Goal: Information Seeking & Learning: Learn about a topic

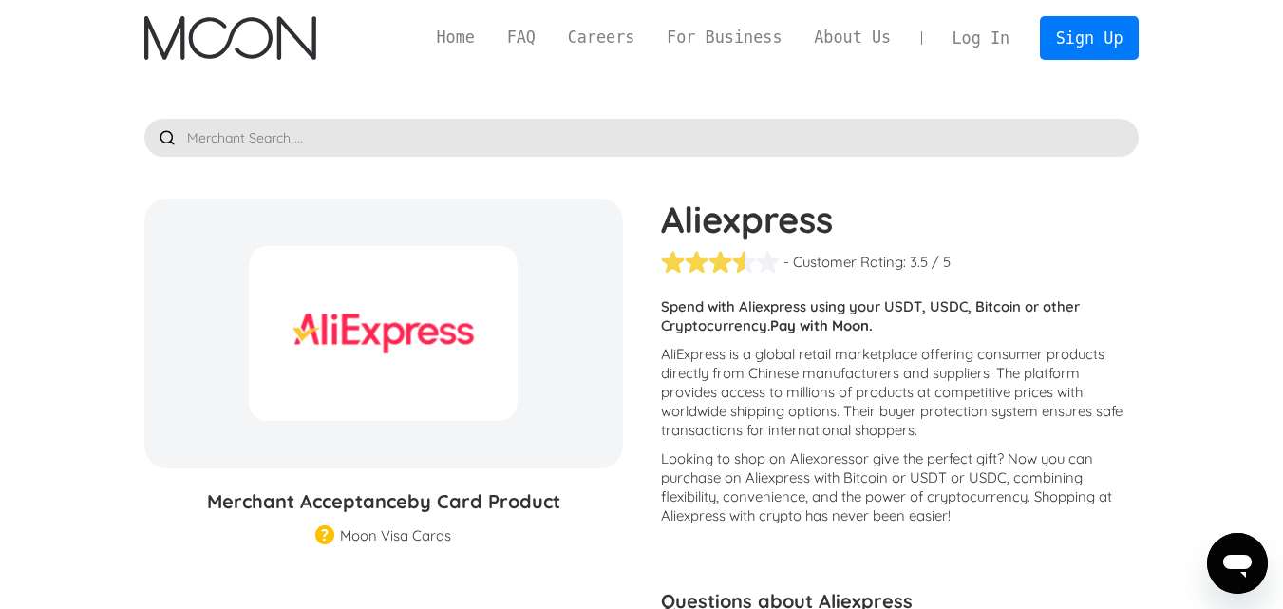
click at [304, 150] on input "text" at bounding box center [641, 138] width 995 height 38
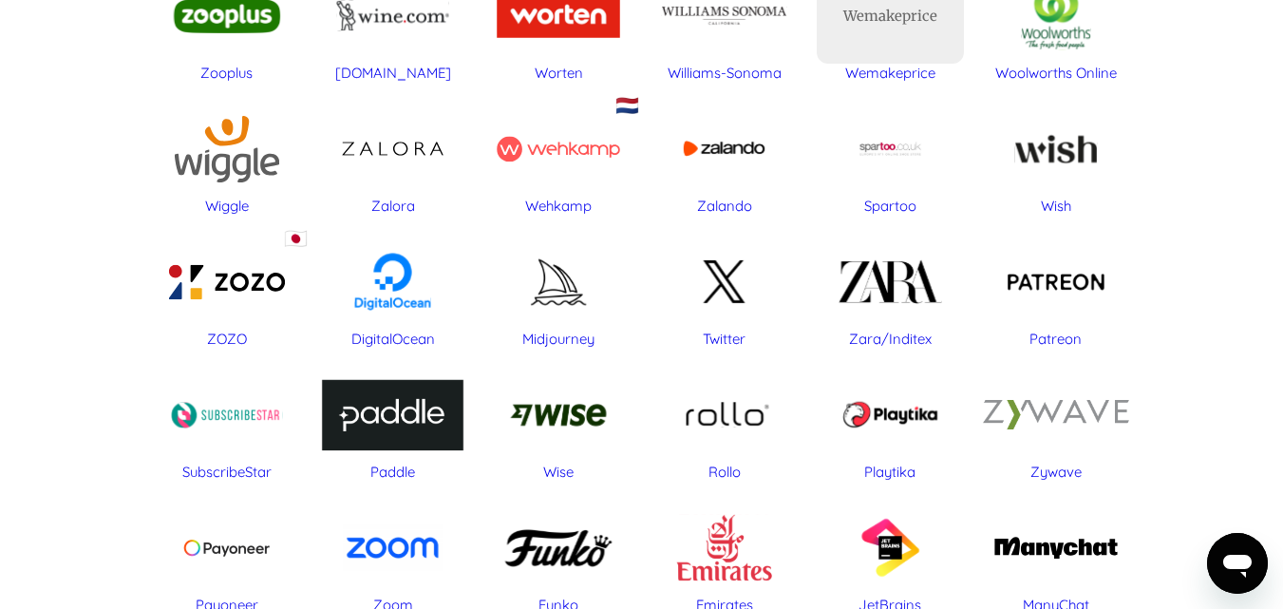
scroll to position [6838, 0]
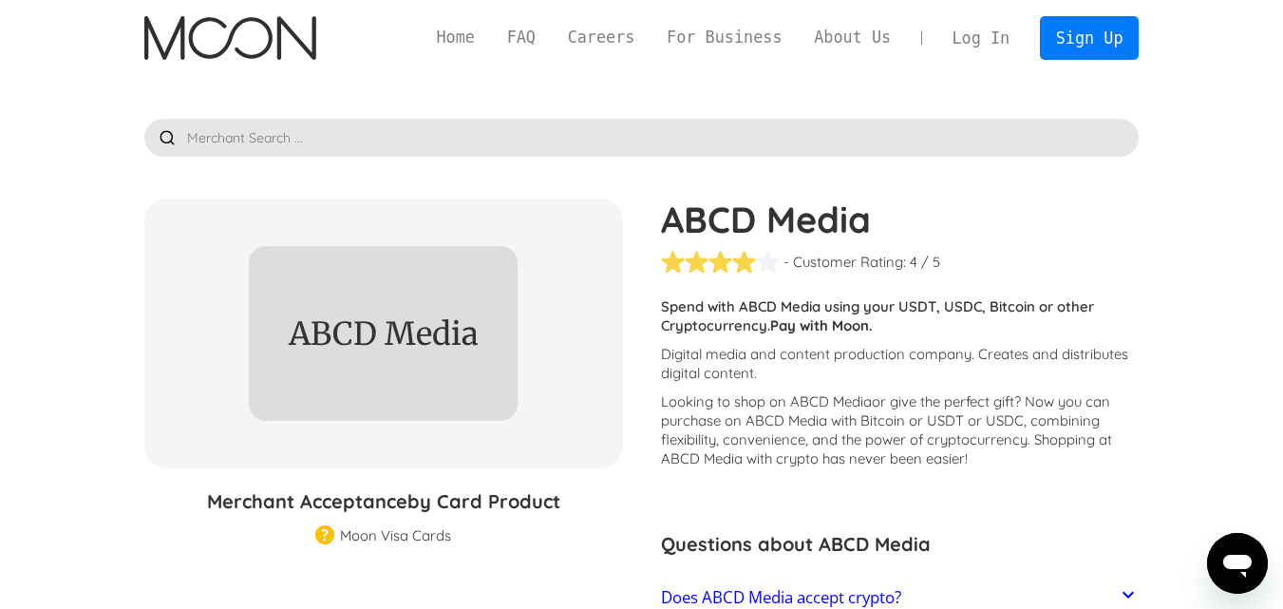
click at [750, 227] on h1 "ABCD Media" at bounding box center [900, 219] width 479 height 42
click at [751, 226] on h1 "ABCD Media" at bounding box center [900, 219] width 479 height 42
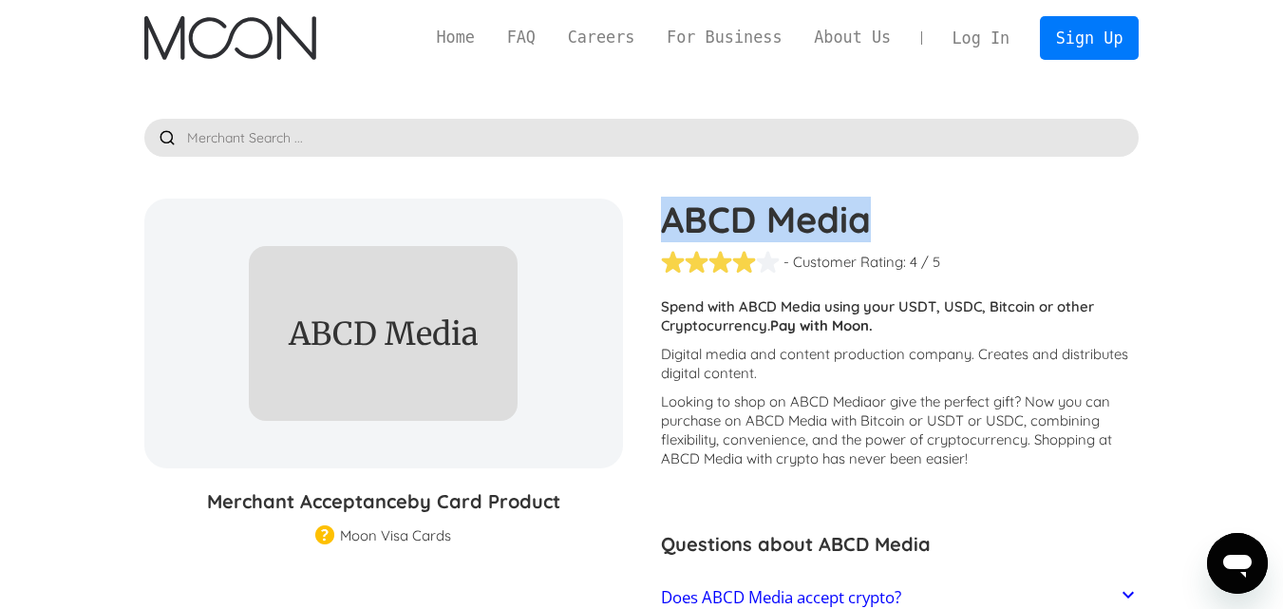
click at [751, 226] on h1 "ABCD Media" at bounding box center [900, 219] width 479 height 42
copy div "ABCD Media"
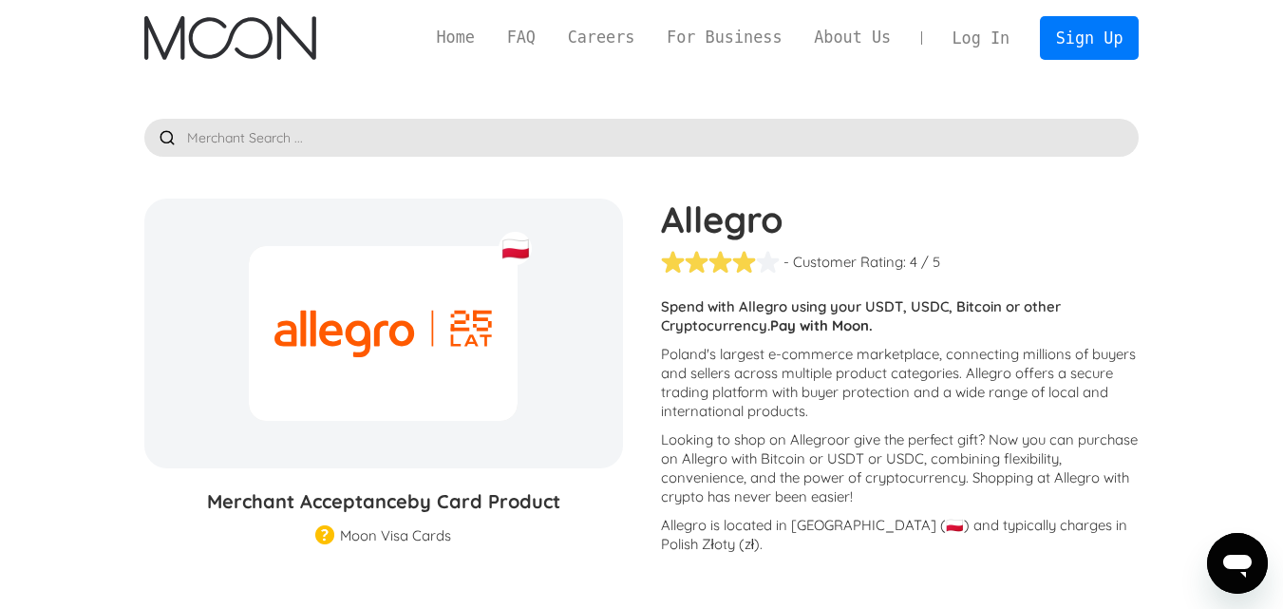
click at [735, 209] on h1 "Allegro" at bounding box center [900, 219] width 479 height 42
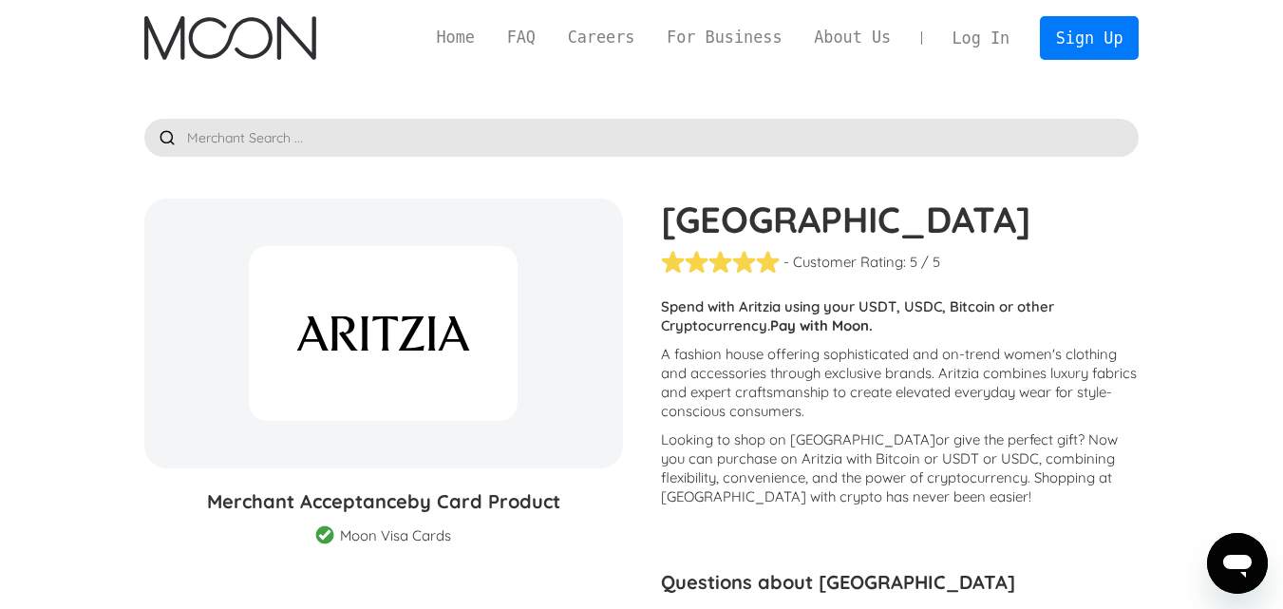
click at [728, 221] on h1 "[GEOGRAPHIC_DATA]" at bounding box center [900, 219] width 479 height 42
click at [728, 221] on h1 "Aritzia" at bounding box center [900, 219] width 479 height 42
copy h1 "Aritzia"
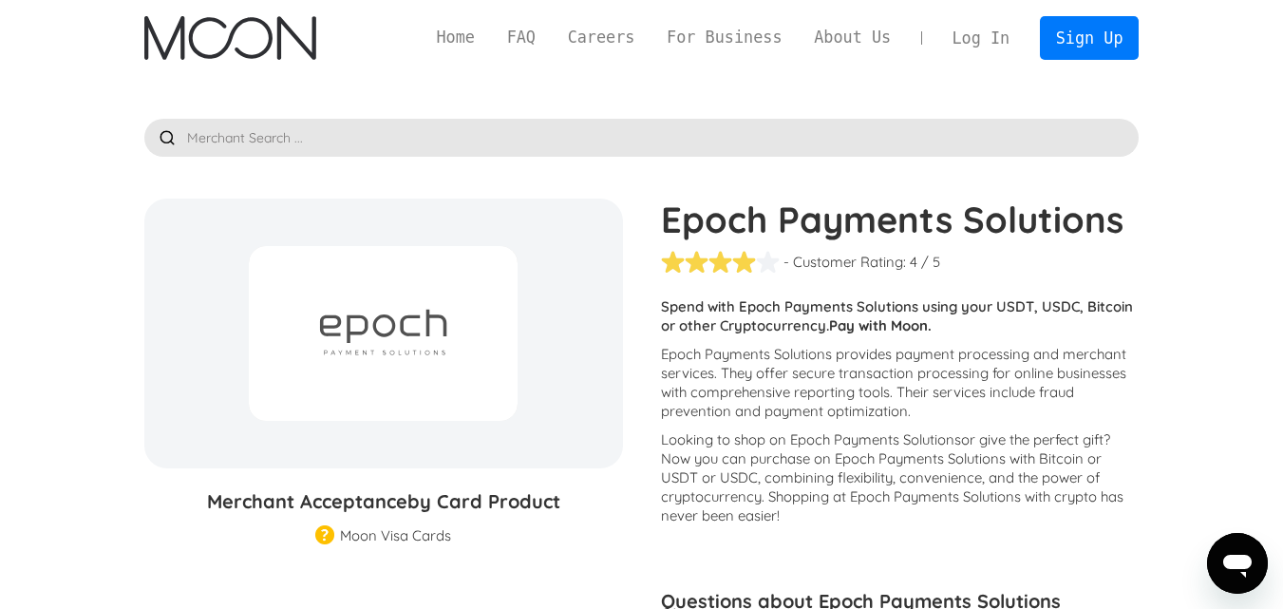
click at [798, 221] on h1 "Epoch Payments Solutions" at bounding box center [900, 219] width 479 height 42
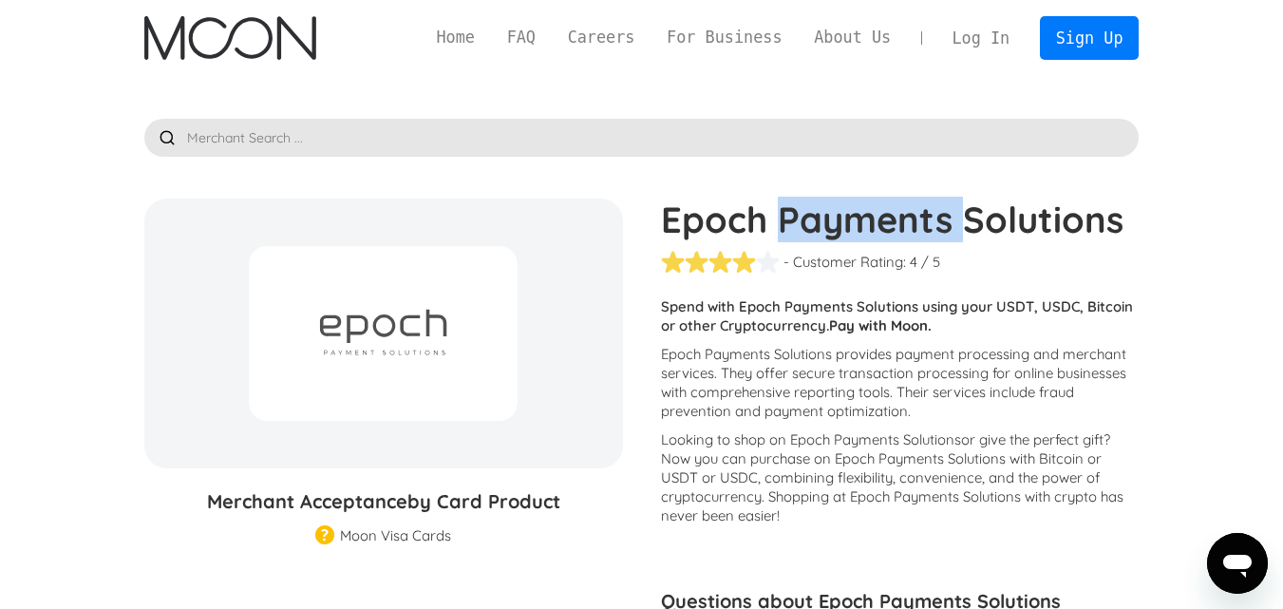
click at [798, 221] on h1 "Epoch Payments Solutions" at bounding box center [900, 219] width 479 height 42
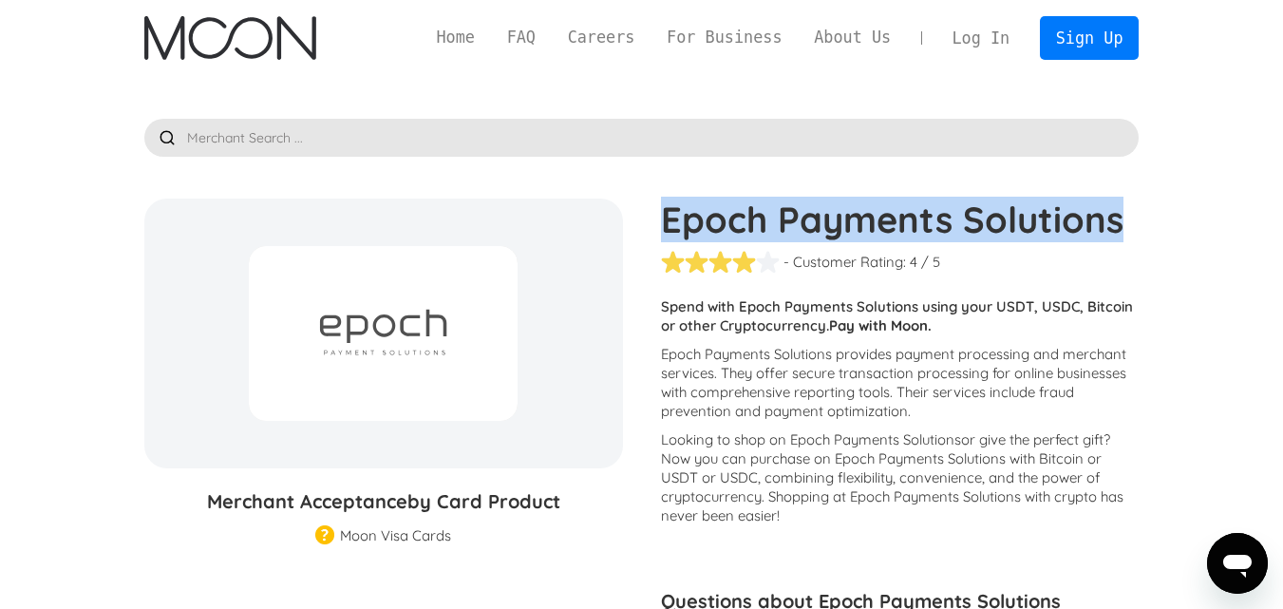
click at [798, 221] on h1 "Epoch Payments Solutions" at bounding box center [900, 219] width 479 height 42
copy div "Epoch Payments Solutions"
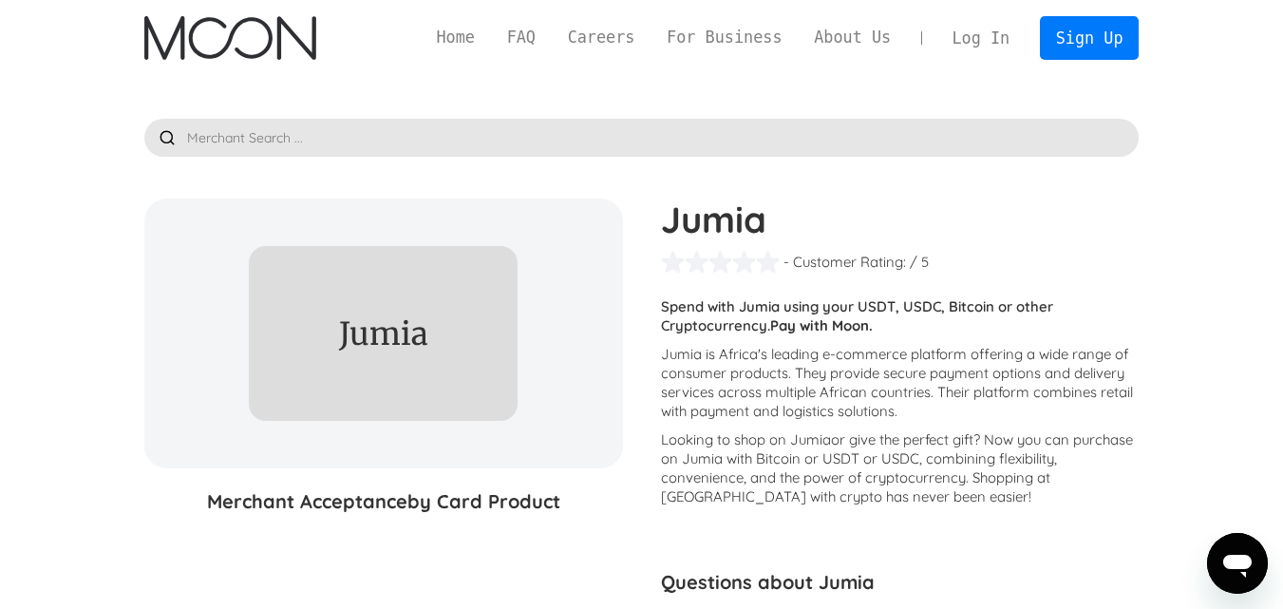
click at [709, 233] on h1 "Jumia" at bounding box center [900, 219] width 479 height 42
copy h1 "Jumia"
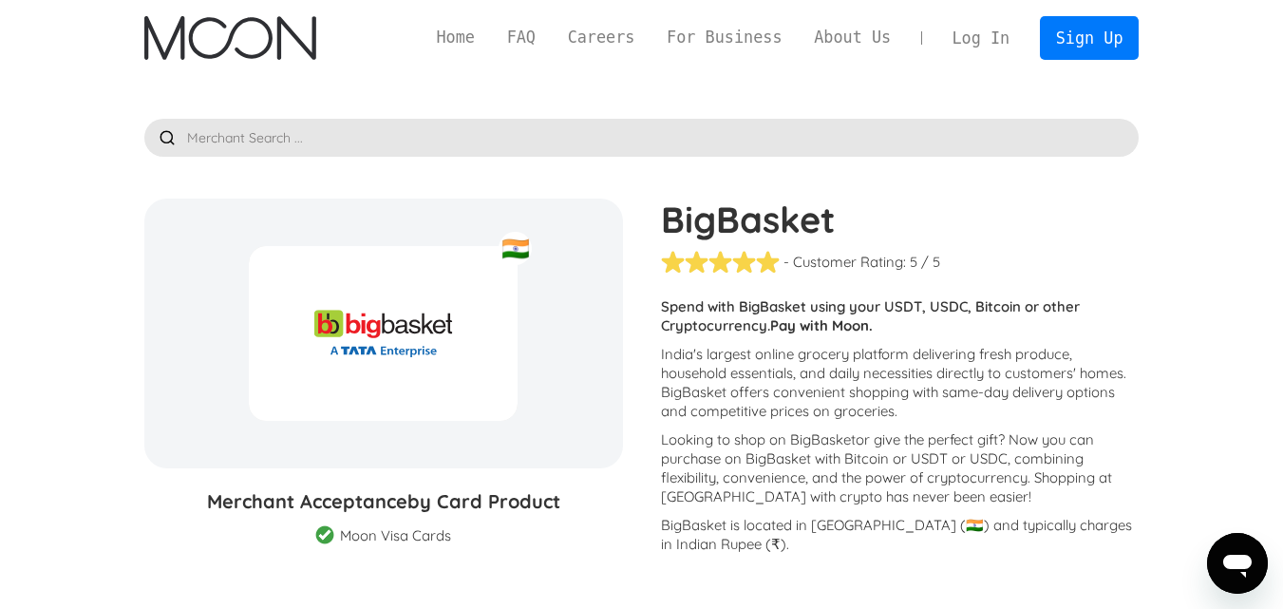
click at [723, 233] on h1 "BigBasket" at bounding box center [900, 219] width 479 height 42
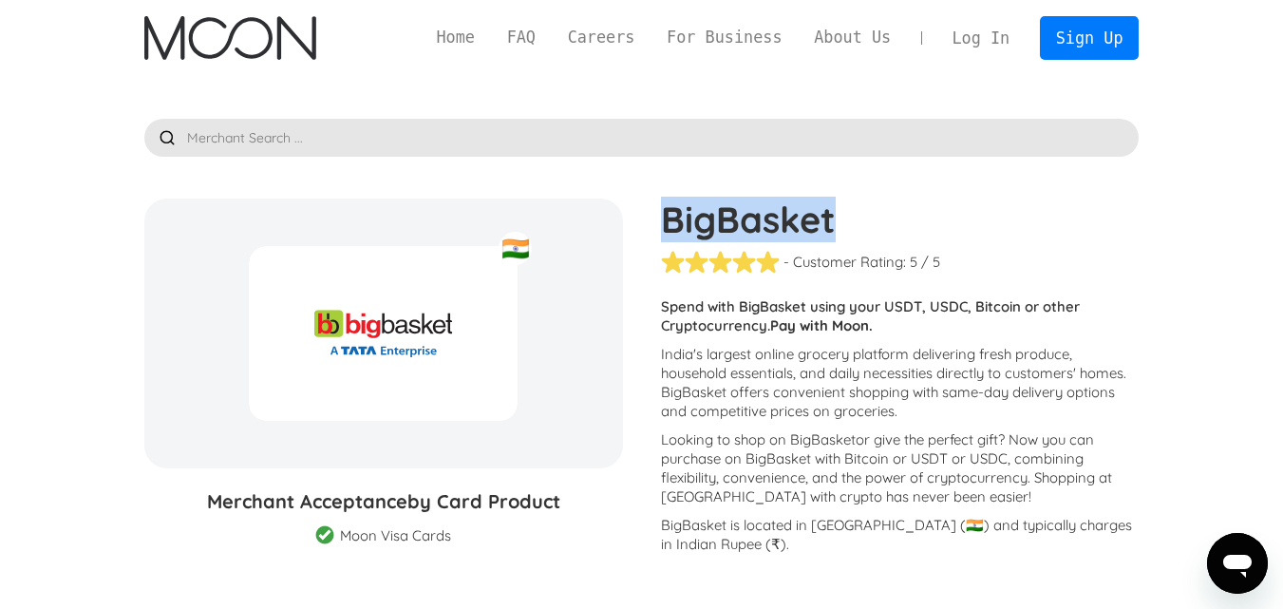
click at [723, 233] on h1 "BigBasket" at bounding box center [900, 219] width 479 height 42
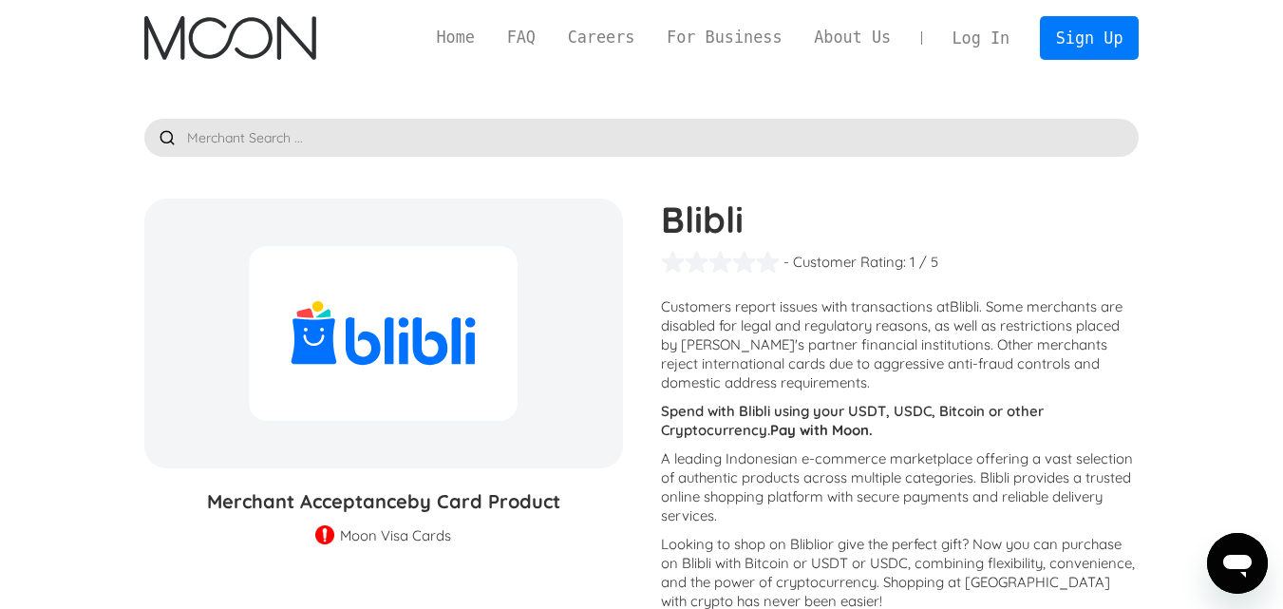
click at [714, 214] on h1 "Blibli" at bounding box center [900, 219] width 479 height 42
copy h1 "Blibli"
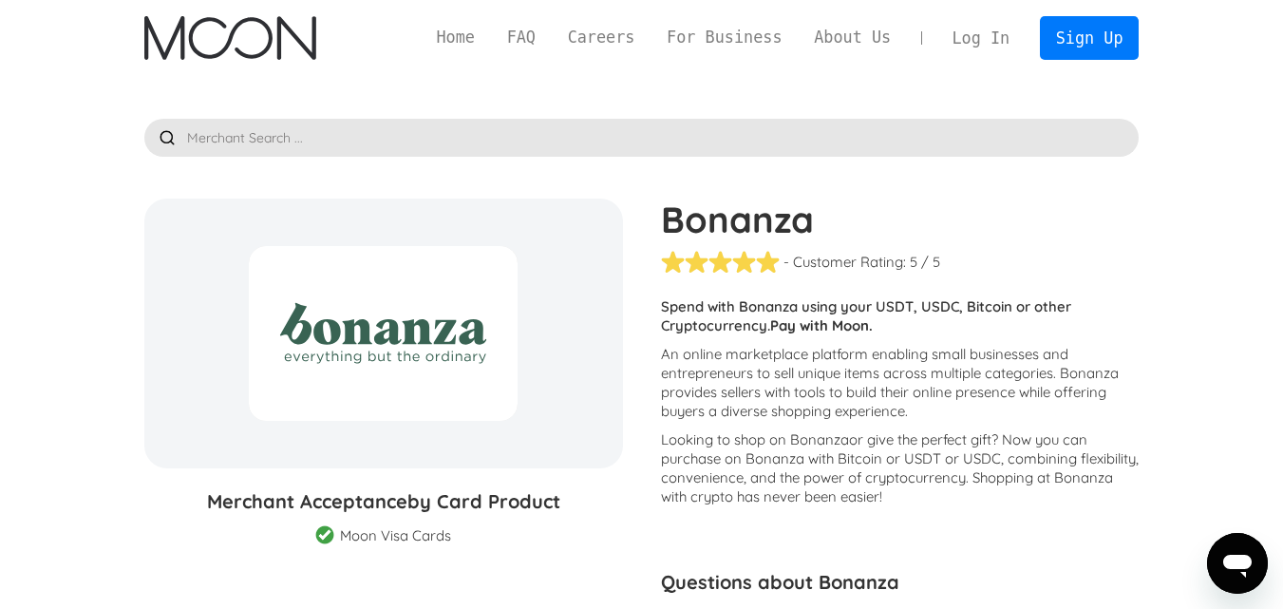
click at [735, 225] on h1 "Bonanza" at bounding box center [900, 219] width 479 height 42
copy div "Bonanza"
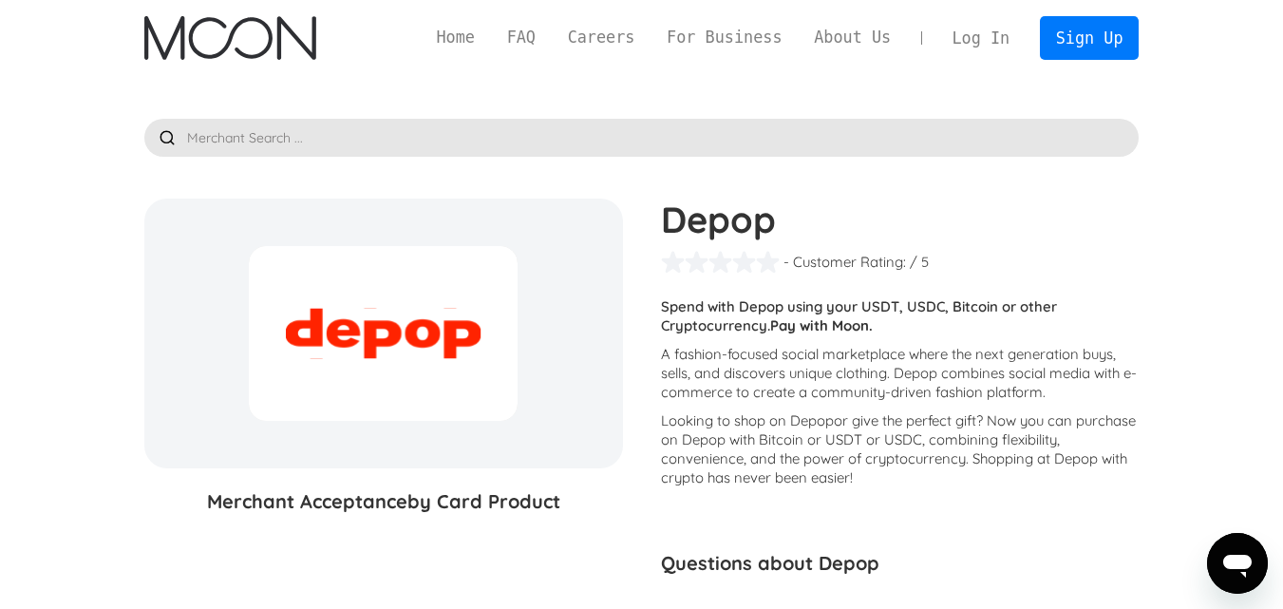
click at [744, 243] on div "Depop - Customer Rating: ( 🏅 🛡️ 🏅&🛡️ ) 1 5 1.5 2 2.5 3 3.5 4 4.5 5 / 5 Customer…" at bounding box center [891, 447] width 498 height 499
click at [742, 221] on h1 "Depop" at bounding box center [900, 219] width 479 height 42
copy h1 "Depop"
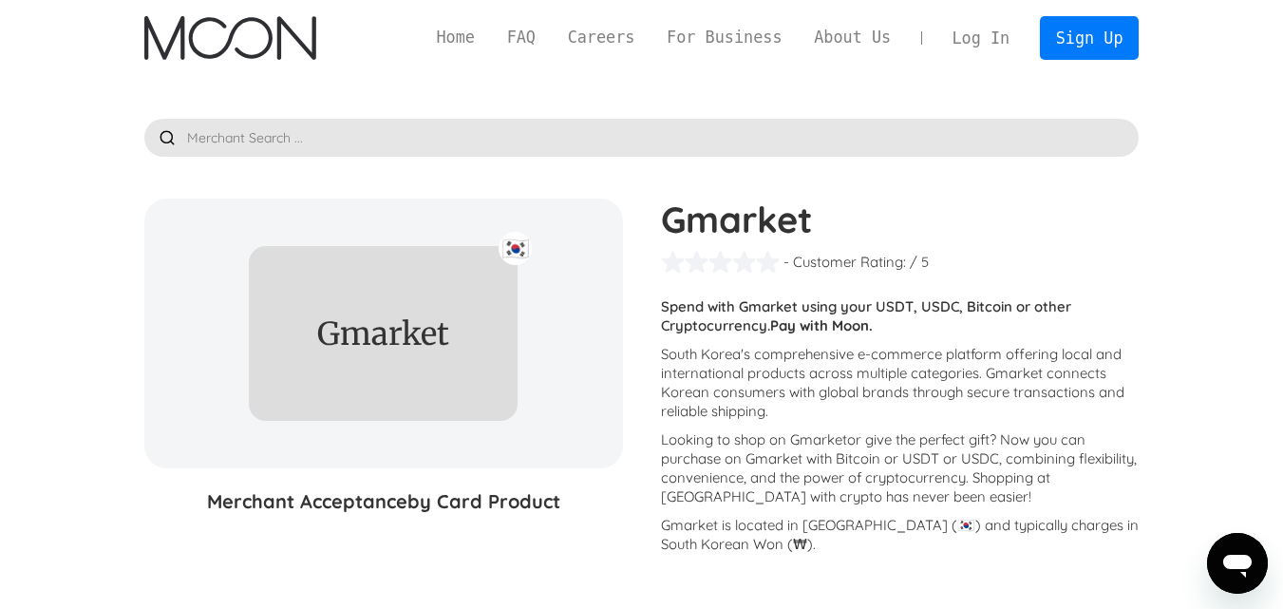
click at [758, 225] on h1 "Gmarket" at bounding box center [900, 219] width 479 height 42
copy h1 "Gmarket"
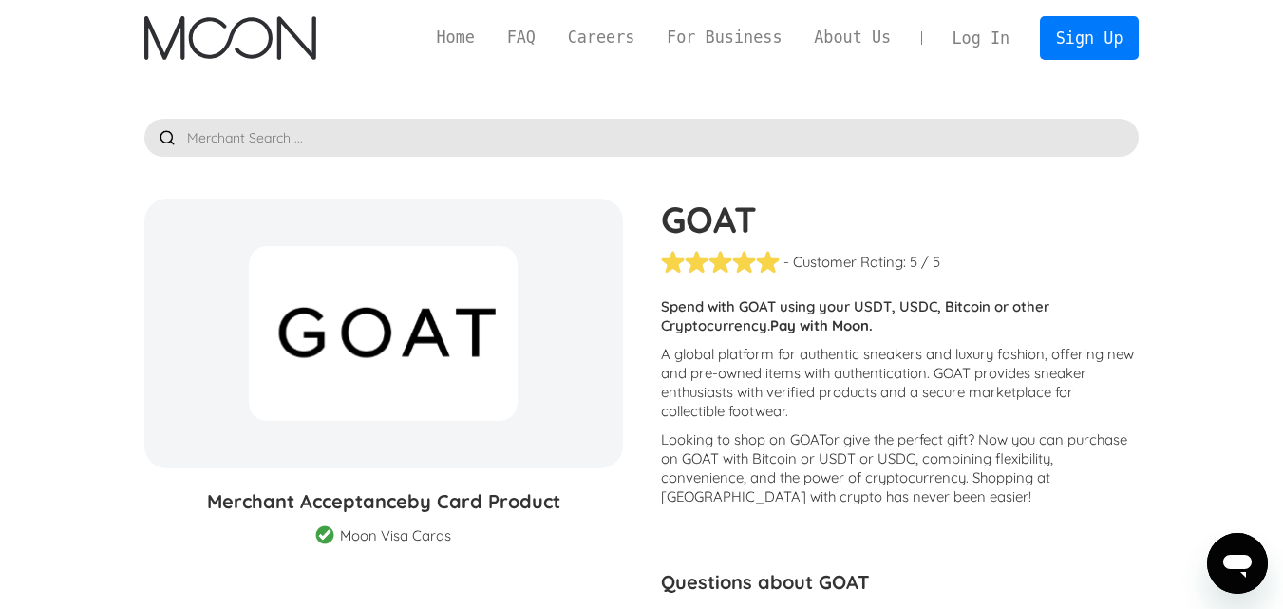
click at [690, 217] on h1 "GOAT" at bounding box center [900, 219] width 479 height 42
copy h1 "GOAT"
drag, startPoint x: 931, startPoint y: 372, endPoint x: 735, endPoint y: 389, distance: 196.4
click at [735, 389] on p "A global platform for authentic sneakers and luxury fashion, offering new and p…" at bounding box center [900, 383] width 479 height 76
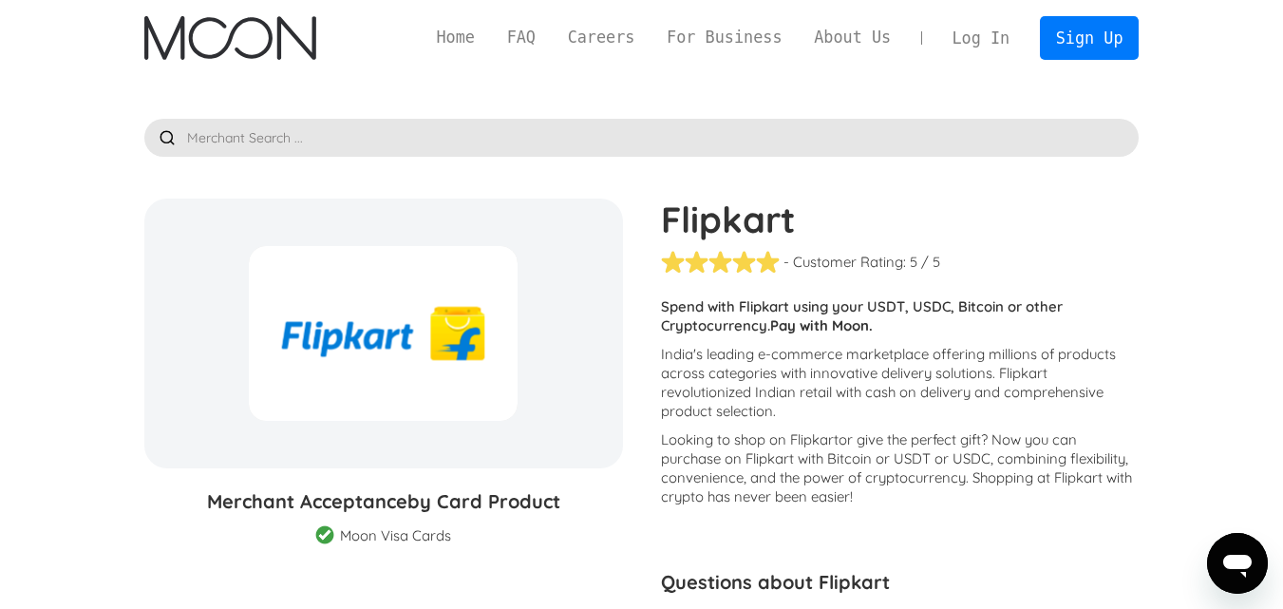
click at [721, 211] on h1 "Flipkart" at bounding box center [900, 219] width 479 height 42
copy h1 "Flipkart"
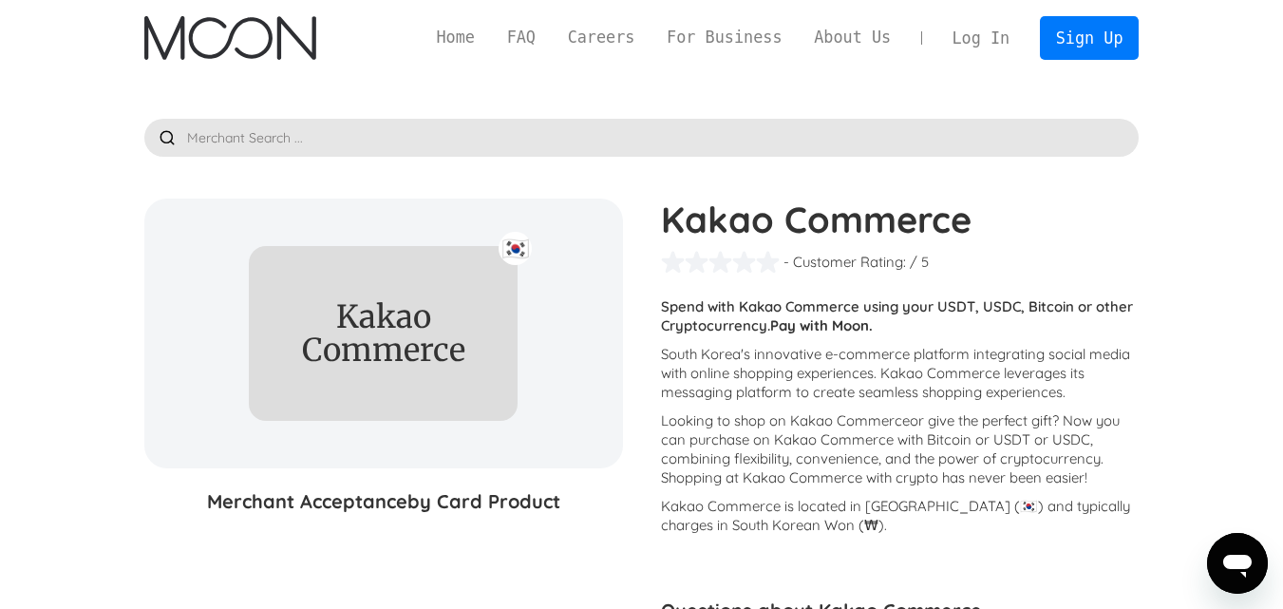
click at [812, 217] on h1 "Kakao Commerce" at bounding box center [900, 219] width 479 height 42
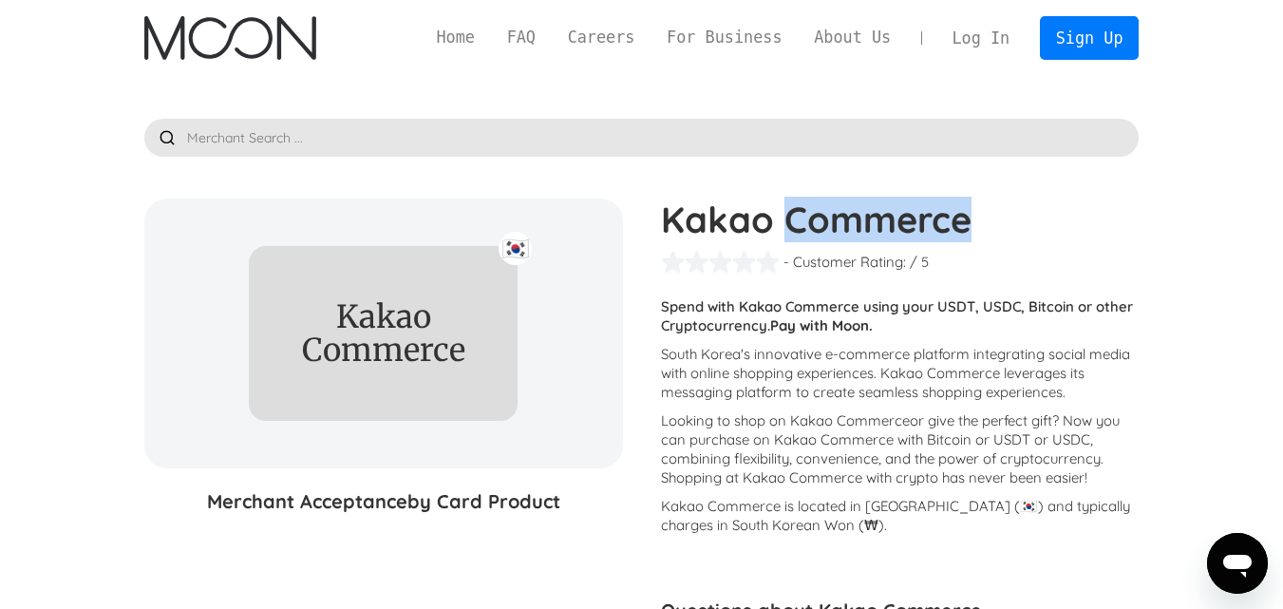
click at [812, 217] on h1 "Kakao Commerce" at bounding box center [900, 219] width 479 height 42
copy div "Kakao Commerce"
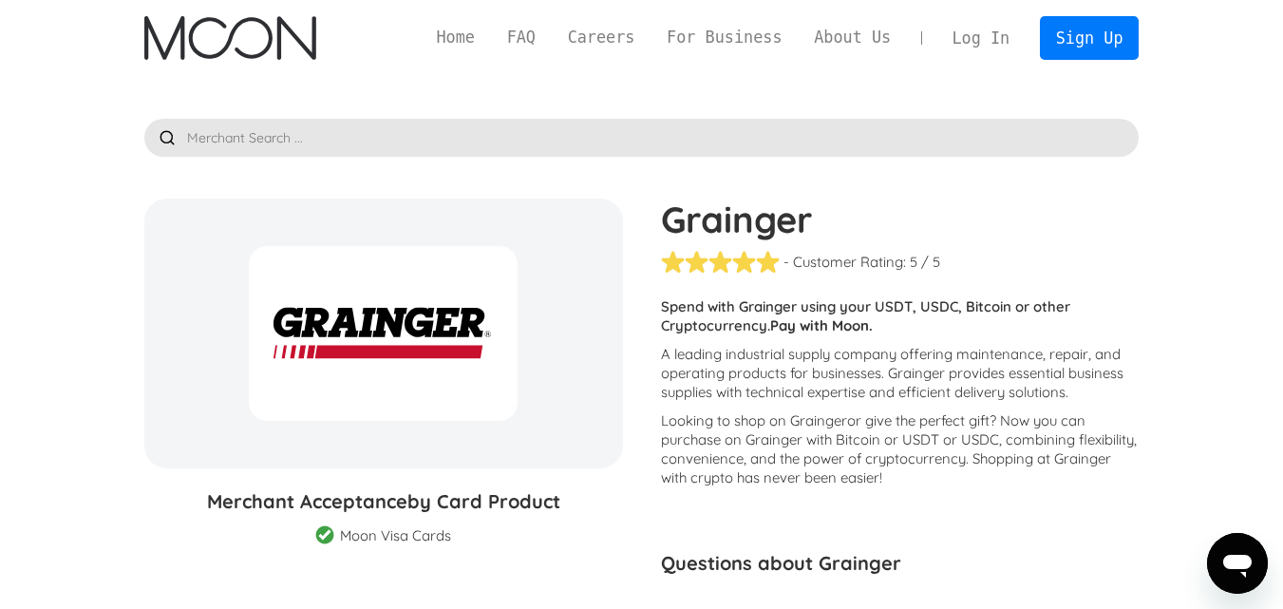
click at [770, 213] on h1 "Grainger" at bounding box center [900, 219] width 479 height 42
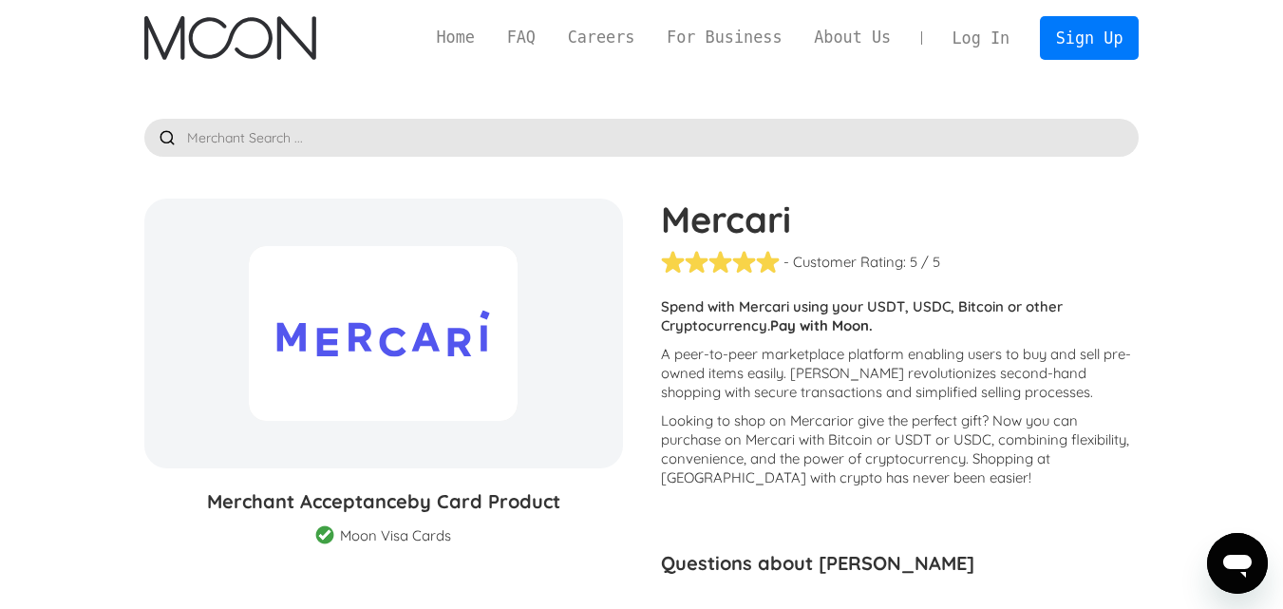
click at [761, 216] on h1 "Mercari" at bounding box center [900, 219] width 479 height 42
copy h1 "Mercari"
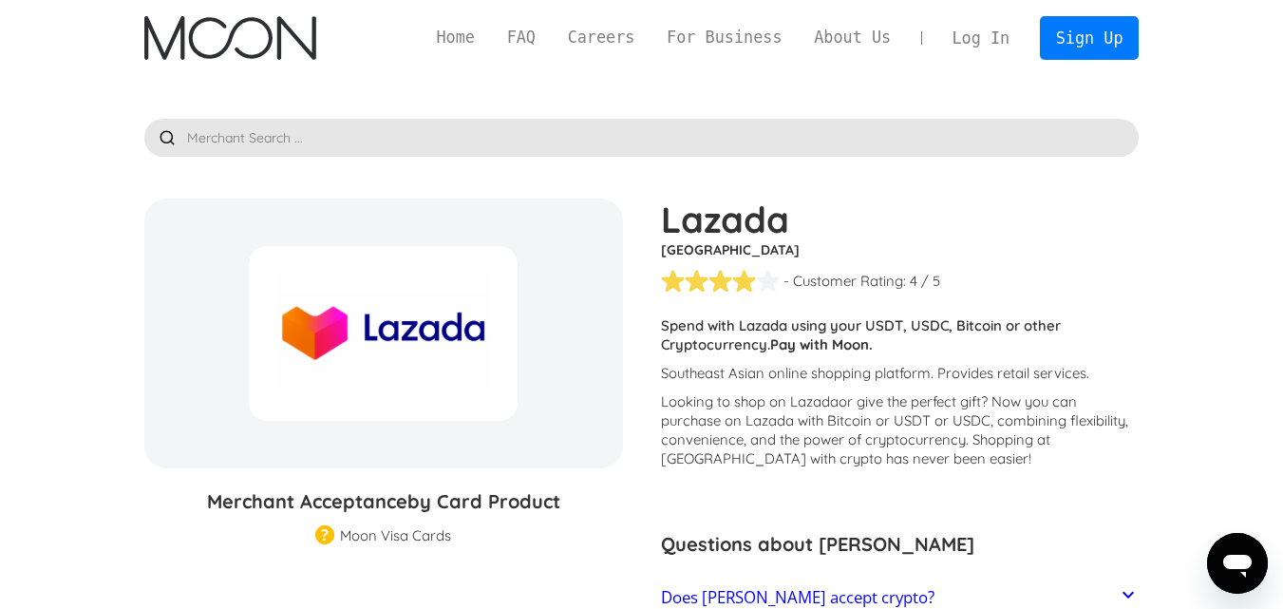
click at [723, 214] on h1 "Lazada" at bounding box center [900, 219] width 479 height 42
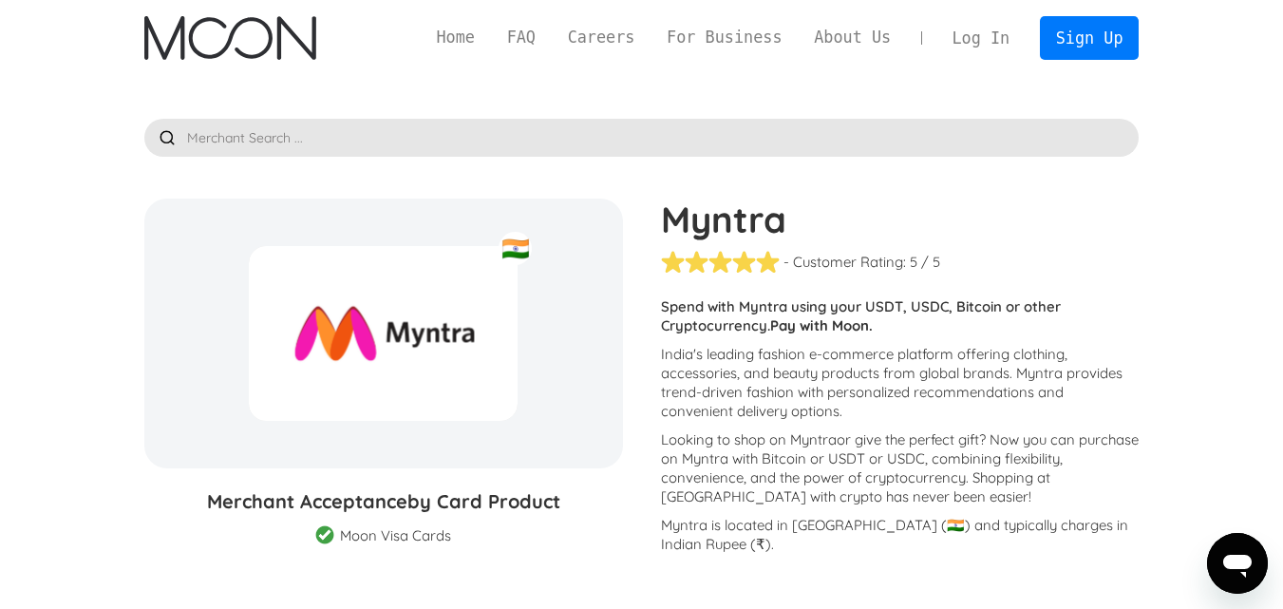
click at [717, 228] on h1 "Myntra" at bounding box center [900, 219] width 479 height 42
copy h1 "Myntra"
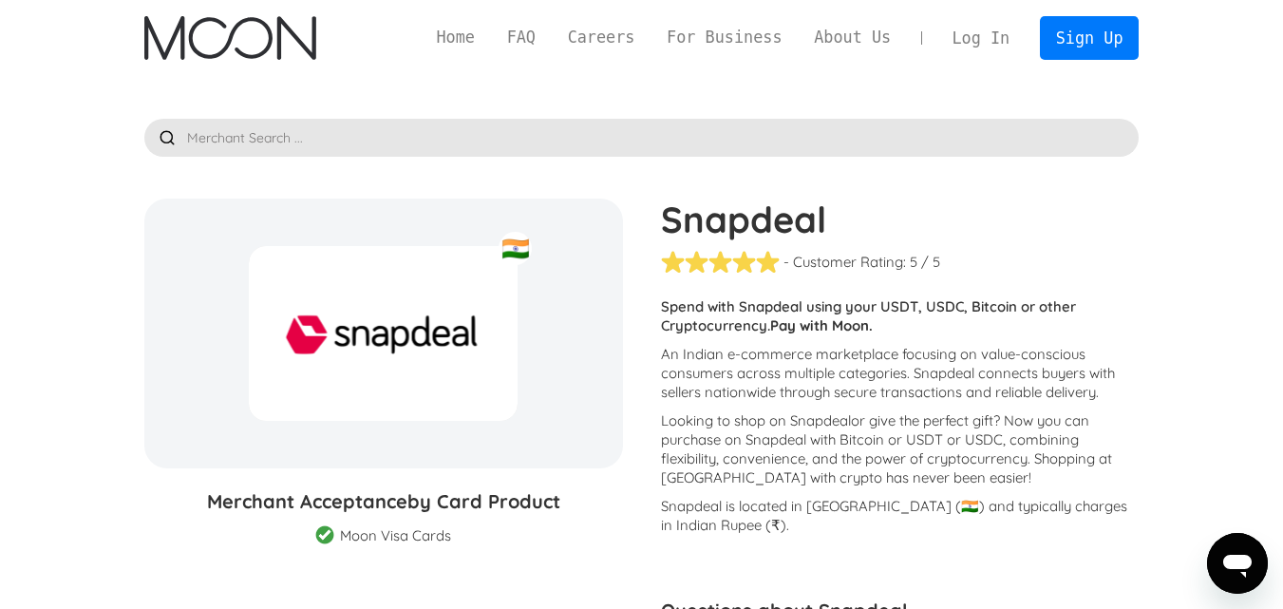
click at [772, 213] on h1 "Snapdeal" at bounding box center [900, 219] width 479 height 42
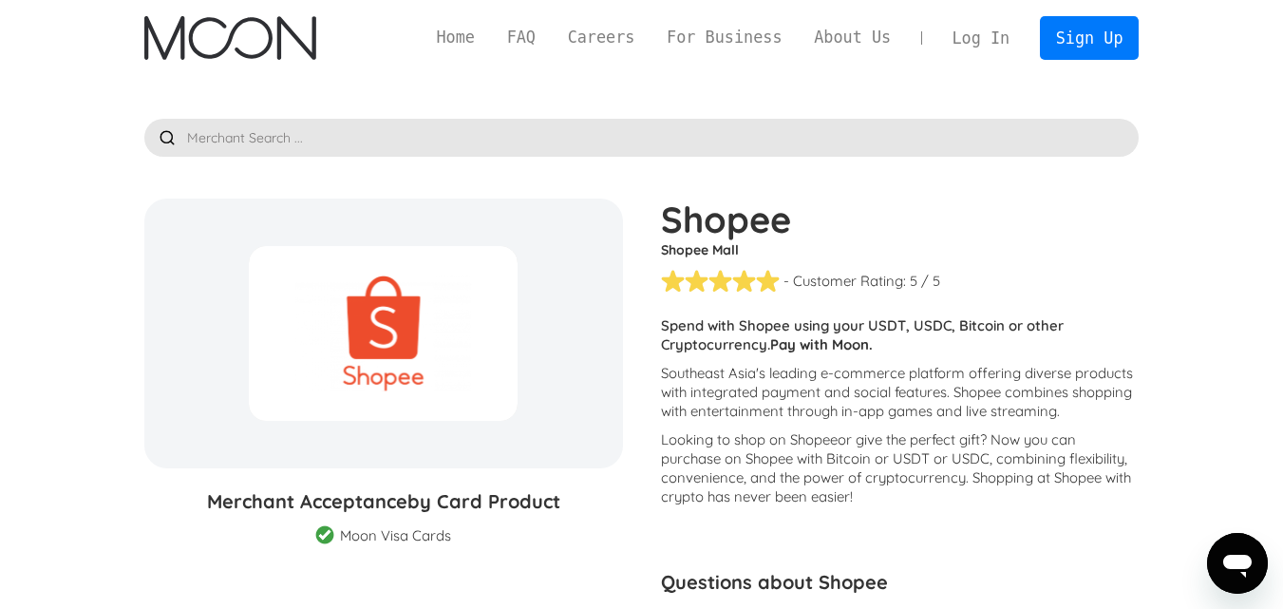
click at [748, 223] on h1 "Shopee" at bounding box center [900, 219] width 479 height 42
copy h1 "Shopee"
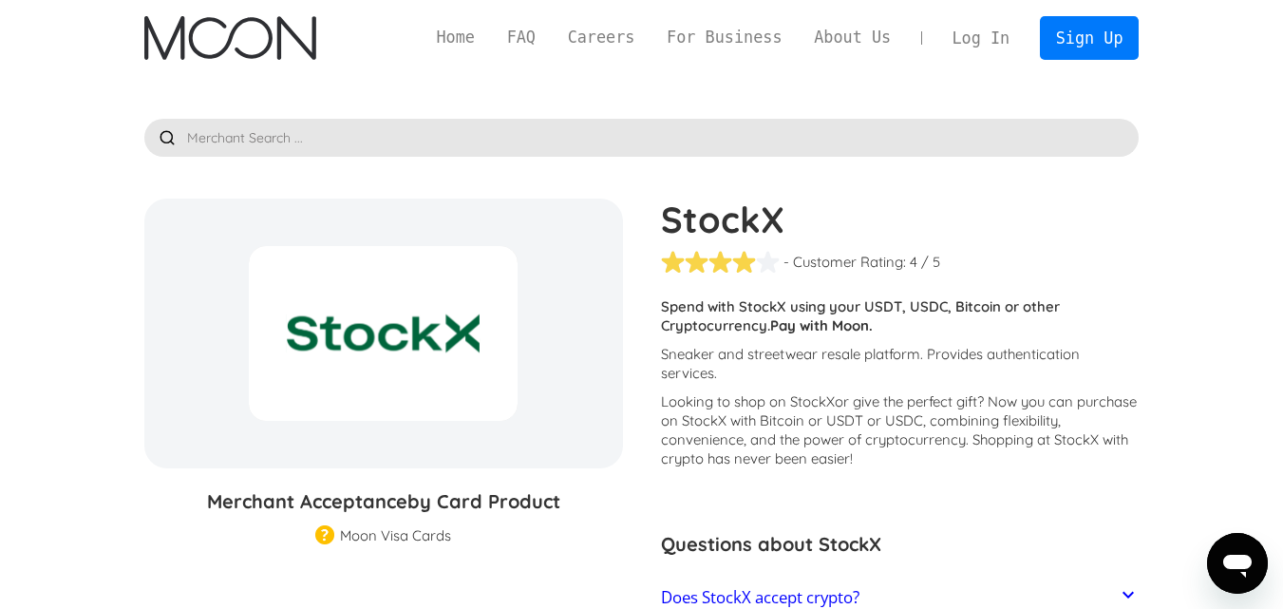
click at [739, 222] on h1 "StockX" at bounding box center [900, 219] width 479 height 42
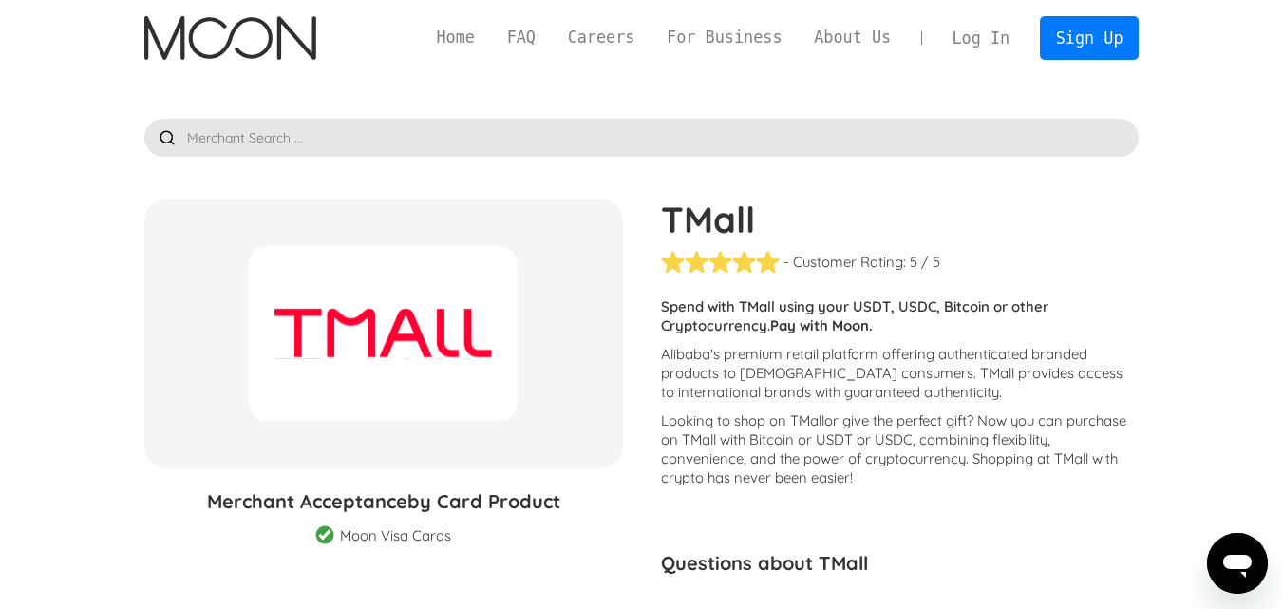
click at [716, 223] on h1 "TMall" at bounding box center [900, 219] width 479 height 42
copy h1 "TMall"
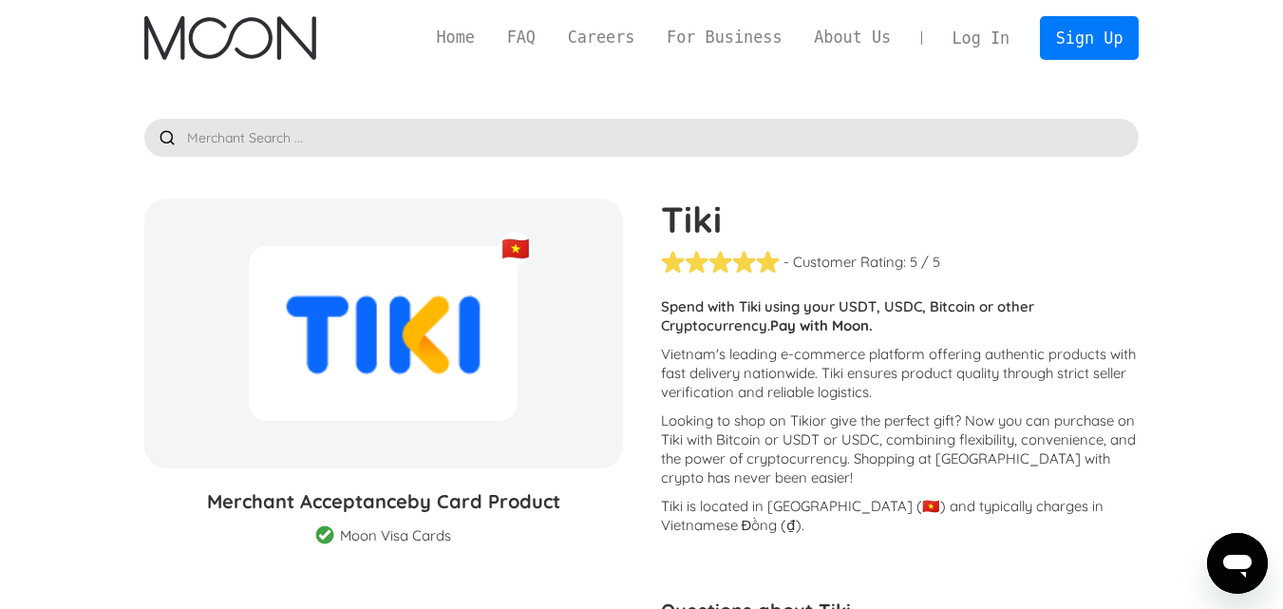
click at [721, 229] on h1 "Tiki" at bounding box center [900, 219] width 479 height 42
click at [697, 227] on h1 "Tiki" at bounding box center [900, 219] width 479 height 42
copy h1 "Tiki"
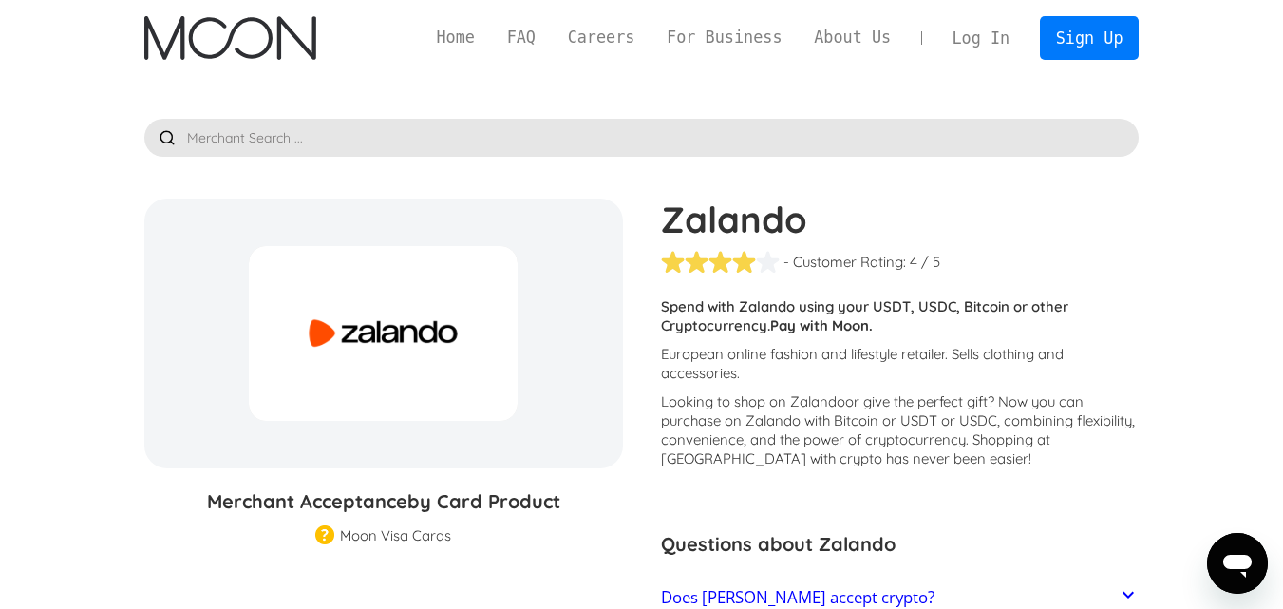
click at [747, 207] on h1 "Zalando" at bounding box center [900, 219] width 479 height 42
copy h1 "Zalando"
